Goal: Task Accomplishment & Management: Complete application form

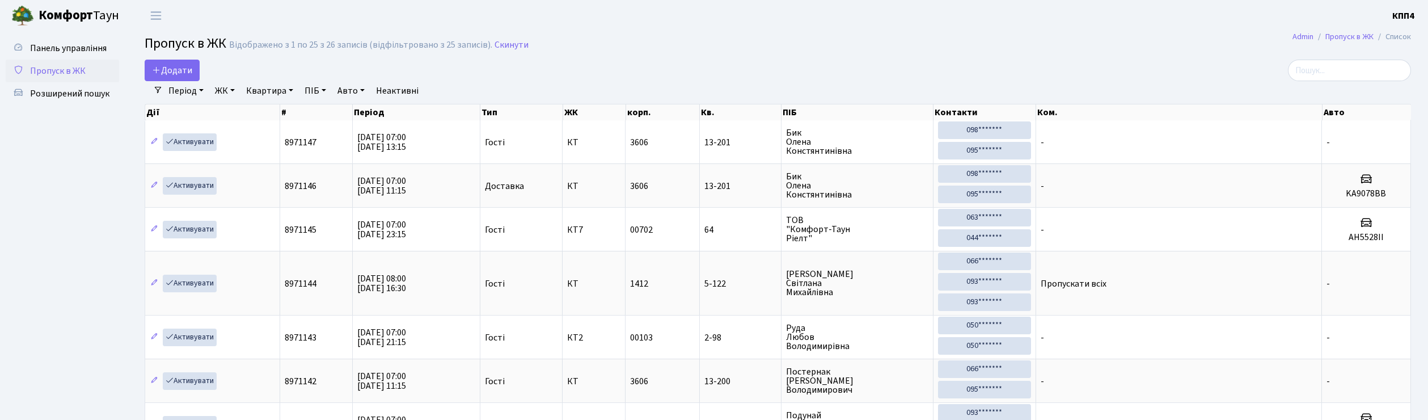
select select "25"
click at [173, 74] on span "Додати" at bounding box center [172, 70] width 40 height 12
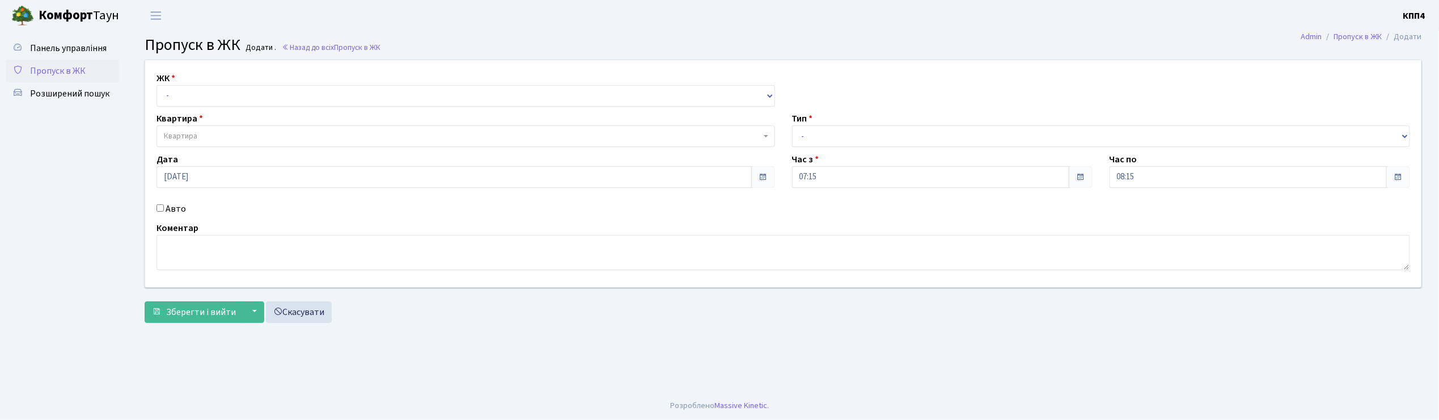
click at [158, 206] on input "Авто" at bounding box center [159, 207] width 7 height 7
checkbox input "true"
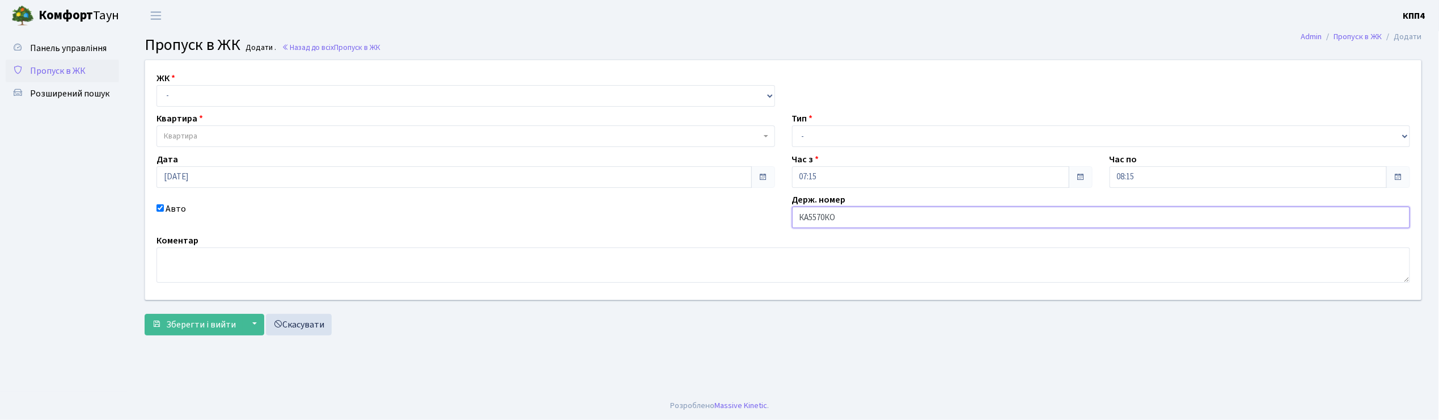
type input "КА5570КО"
click at [205, 96] on select "- КТ, вул. Регенераторна, 4 КТ2, просп. Соборності, 17 КТ3, вул. Березнева, 16 …" at bounding box center [465, 96] width 619 height 22
select select "271"
click at [156, 85] on select "- КТ, вул. Регенераторна, 4 КТ2, просп. Соборності, 17 КТ3, вул. Березнева, 16 …" at bounding box center [465, 96] width 619 height 22
select select
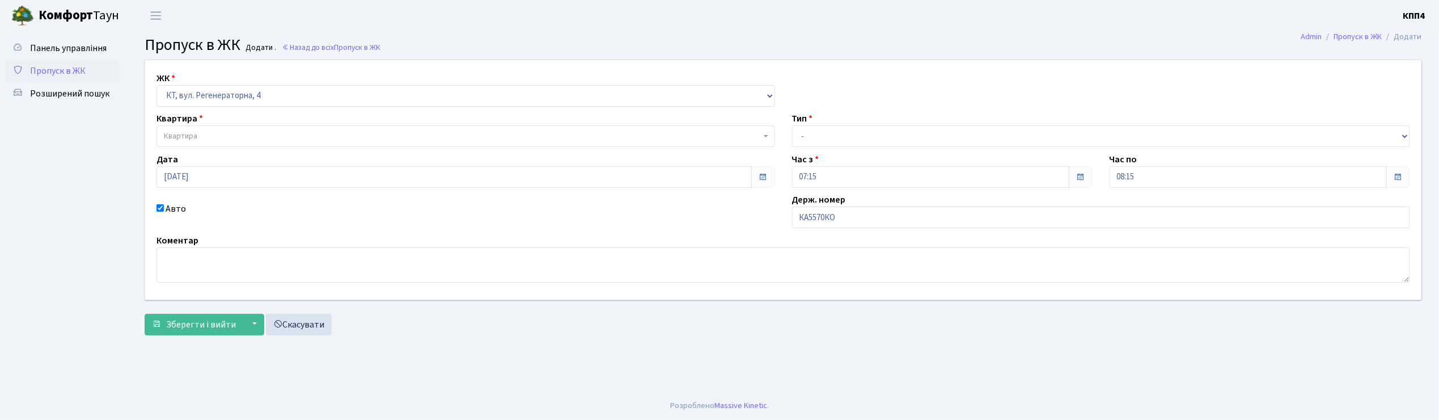
click at [207, 135] on span "Квартира" at bounding box center [462, 135] width 597 height 11
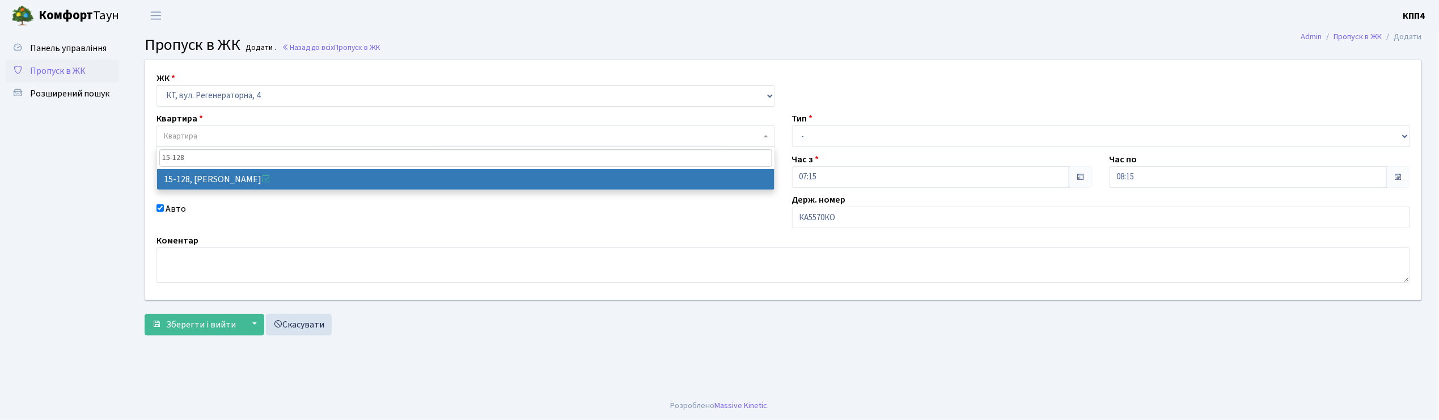
type input "15-128"
select select "8903"
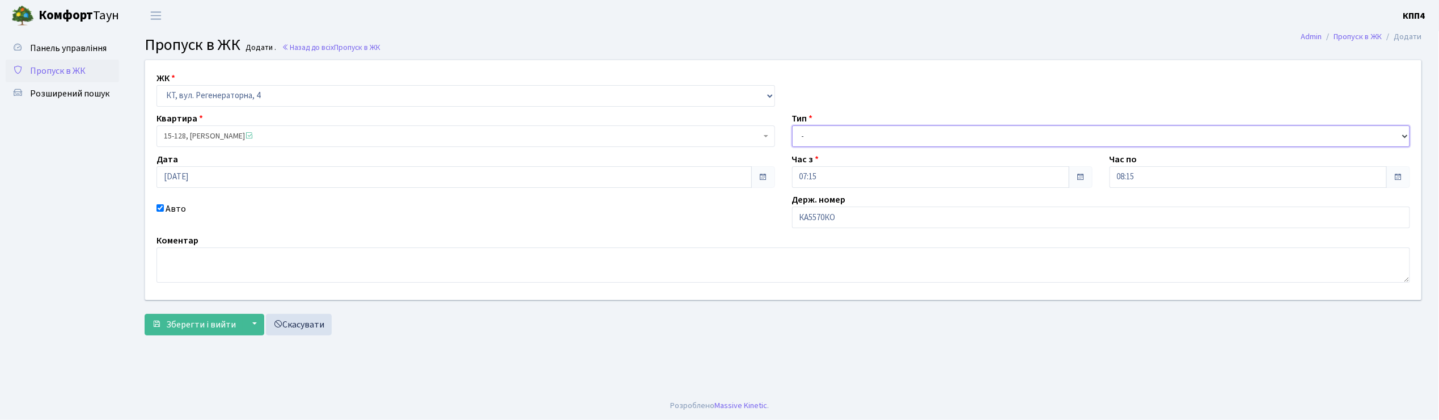
click at [872, 132] on select "- Доставка Таксі Гості Сервіс" at bounding box center [1101, 136] width 619 height 22
select select "2"
click at [792, 125] on select "- Доставка Таксі Гості Сервіс" at bounding box center [1101, 136] width 619 height 22
click at [207, 324] on span "Зберегти і вийти" at bounding box center [201, 324] width 70 height 12
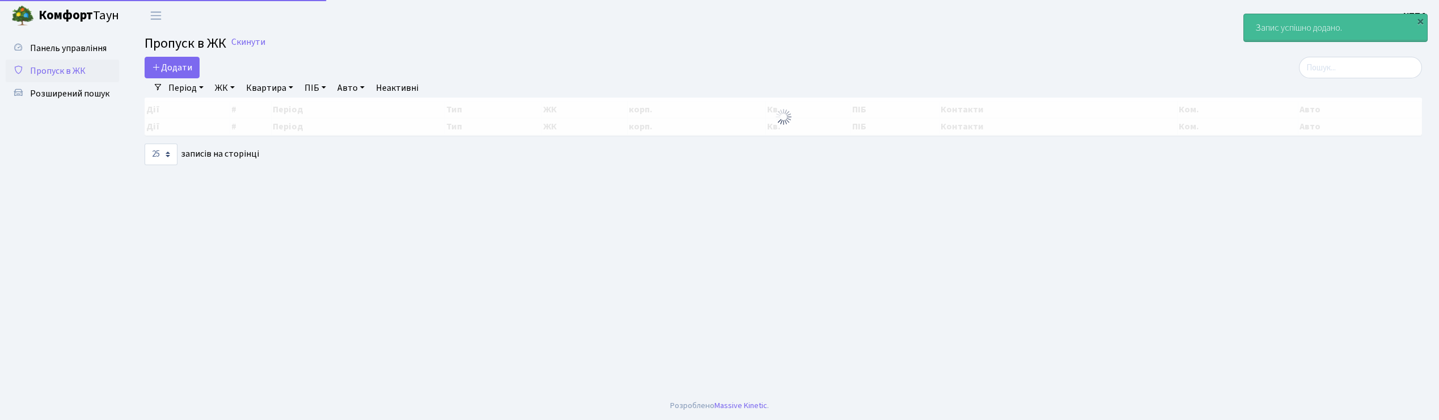
select select "25"
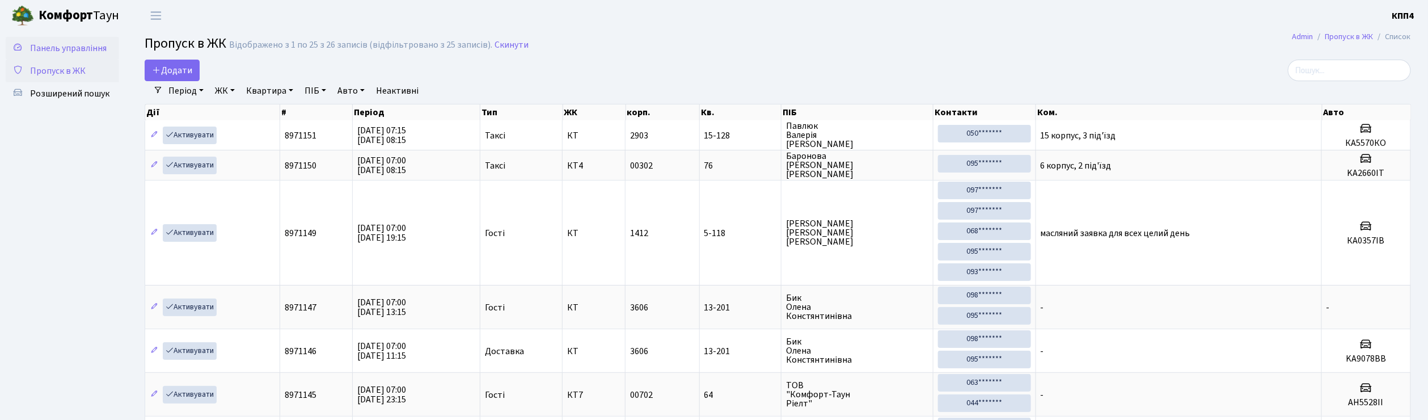
click at [84, 48] on span "Панель управління" at bounding box center [68, 48] width 77 height 12
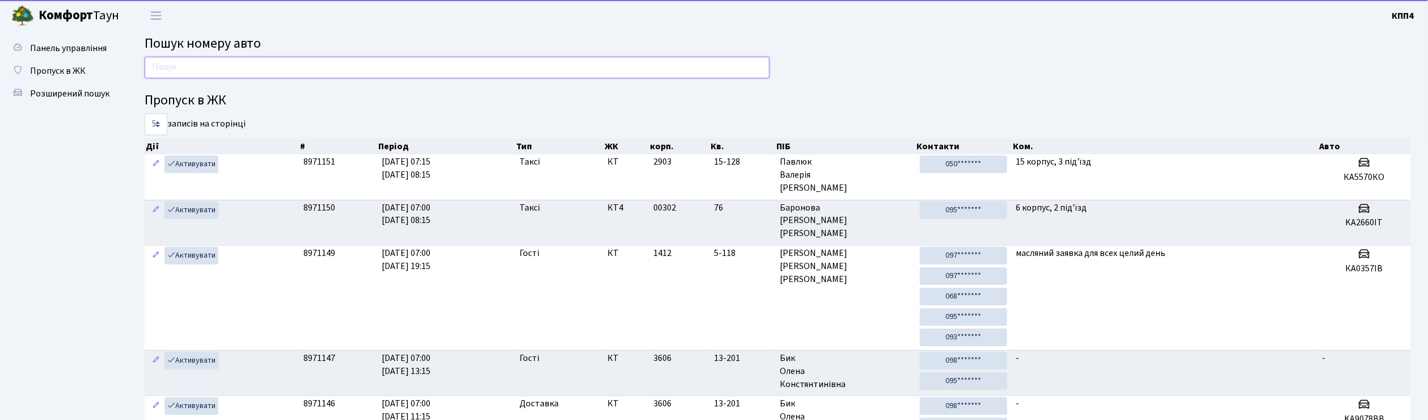
click at [197, 75] on input "text" at bounding box center [457, 68] width 625 height 22
